Goal: Task Accomplishment & Management: Manage account settings

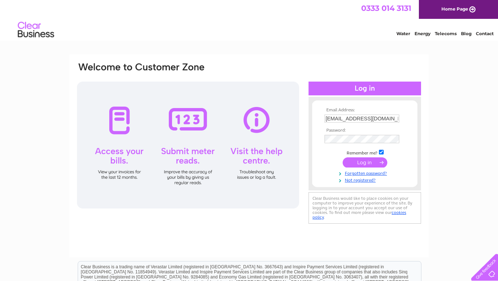
click at [363, 164] on input "submit" at bounding box center [364, 162] width 45 height 10
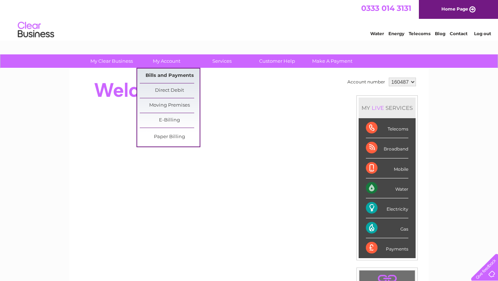
click at [169, 74] on link "Bills and Payments" at bounding box center [170, 76] width 60 height 15
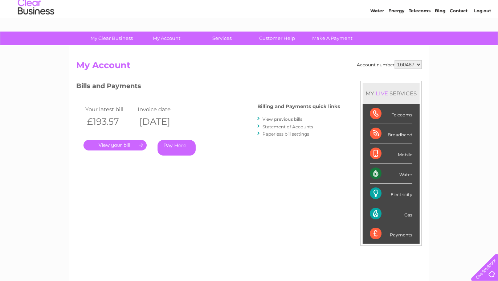
scroll to position [37, 0]
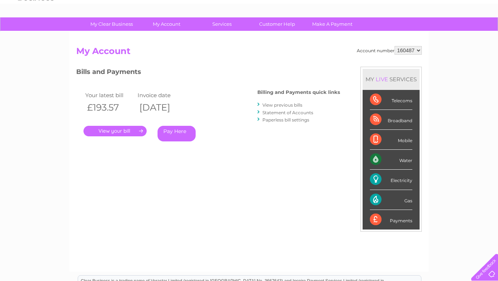
click at [118, 130] on link "." at bounding box center [114, 131] width 63 height 11
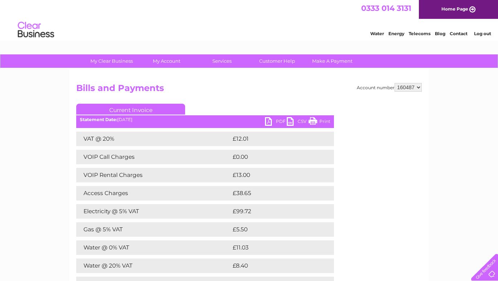
click at [278, 120] on link "PDF" at bounding box center [276, 122] width 22 height 11
click at [475, 33] on li "Log out" at bounding box center [483, 33] width 22 height 9
click at [477, 34] on link "Log out" at bounding box center [482, 33] width 17 height 5
